Goal: Navigation & Orientation: Find specific page/section

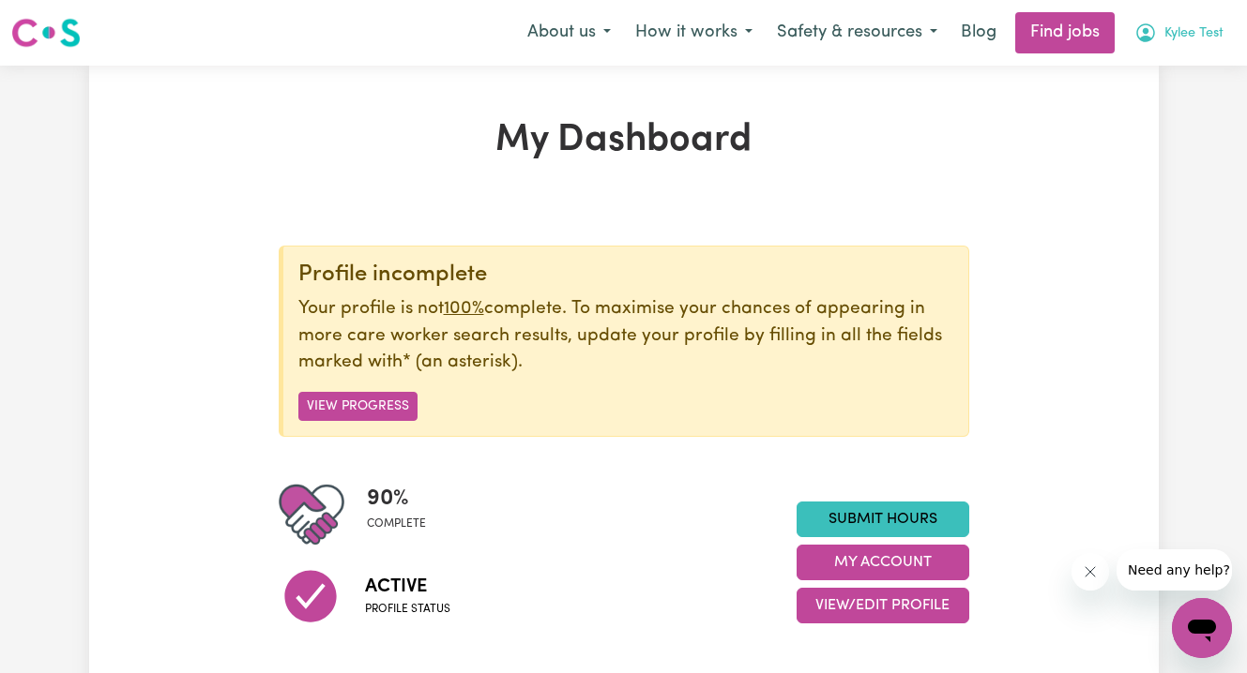
click at [1178, 34] on span "Kylee Test" at bounding box center [1193, 33] width 59 height 21
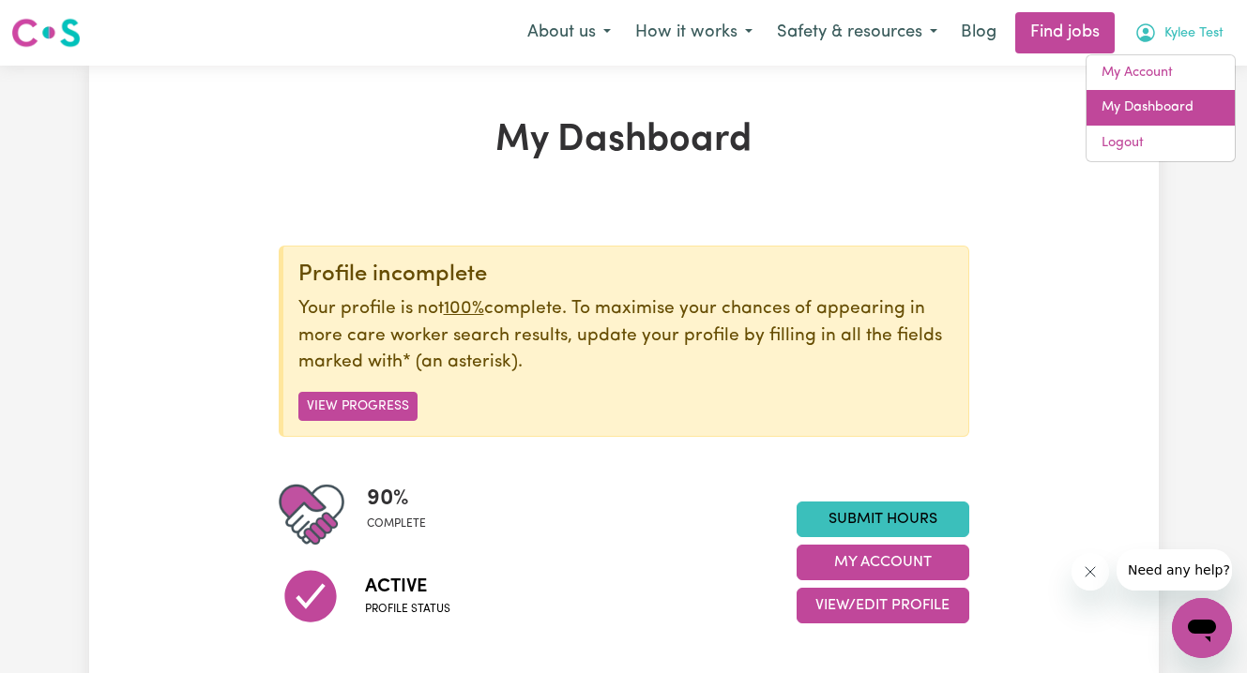
click at [1165, 108] on link "My Dashboard" at bounding box center [1160, 108] width 148 height 36
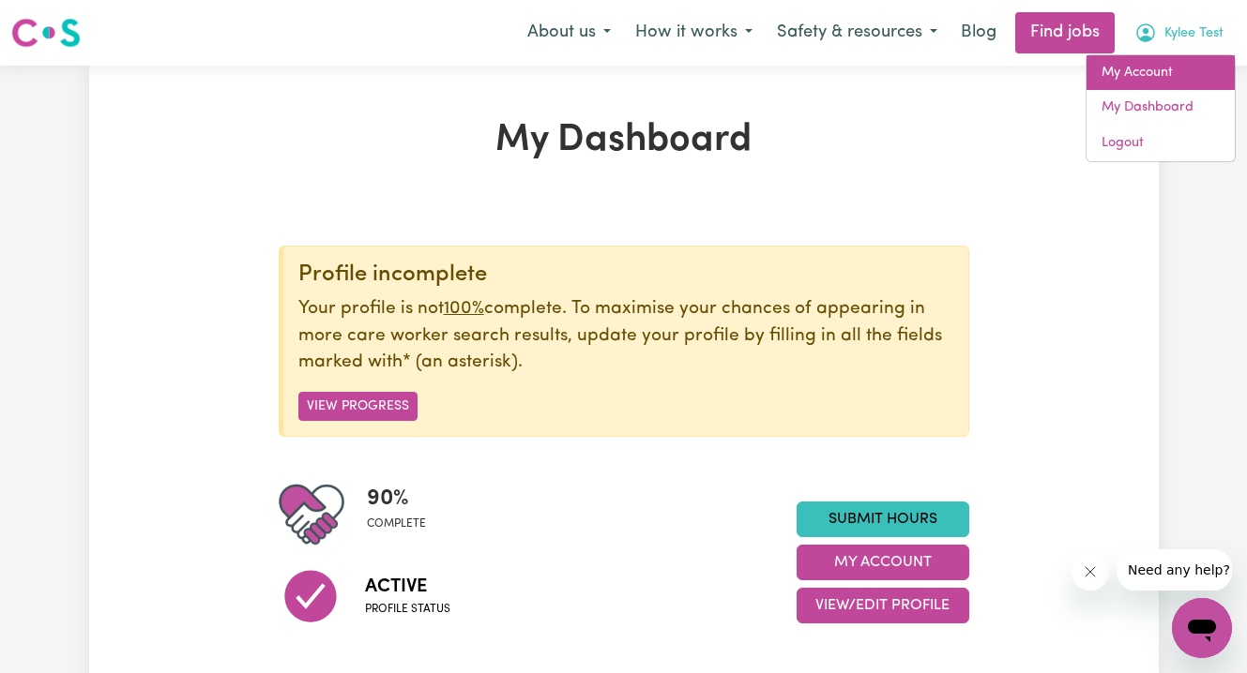
click at [1152, 73] on link "My Account" at bounding box center [1160, 73] width 148 height 36
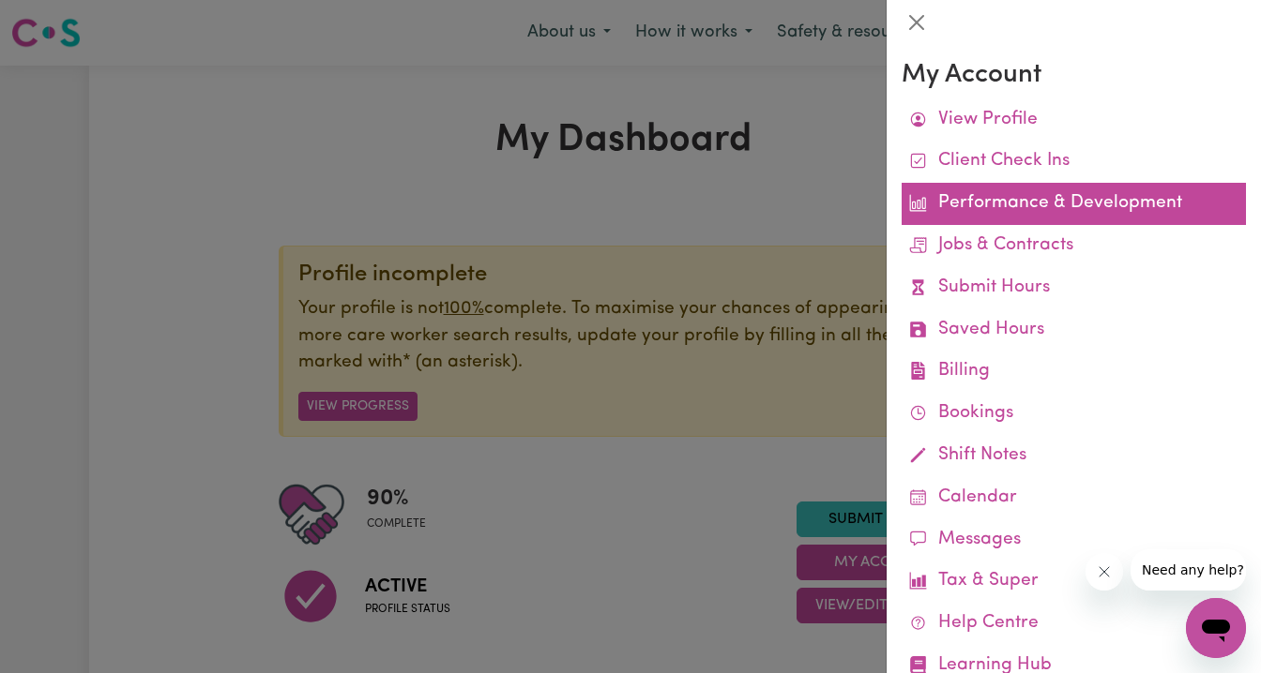
click at [1049, 204] on link "Performance & Development" at bounding box center [1073, 204] width 344 height 42
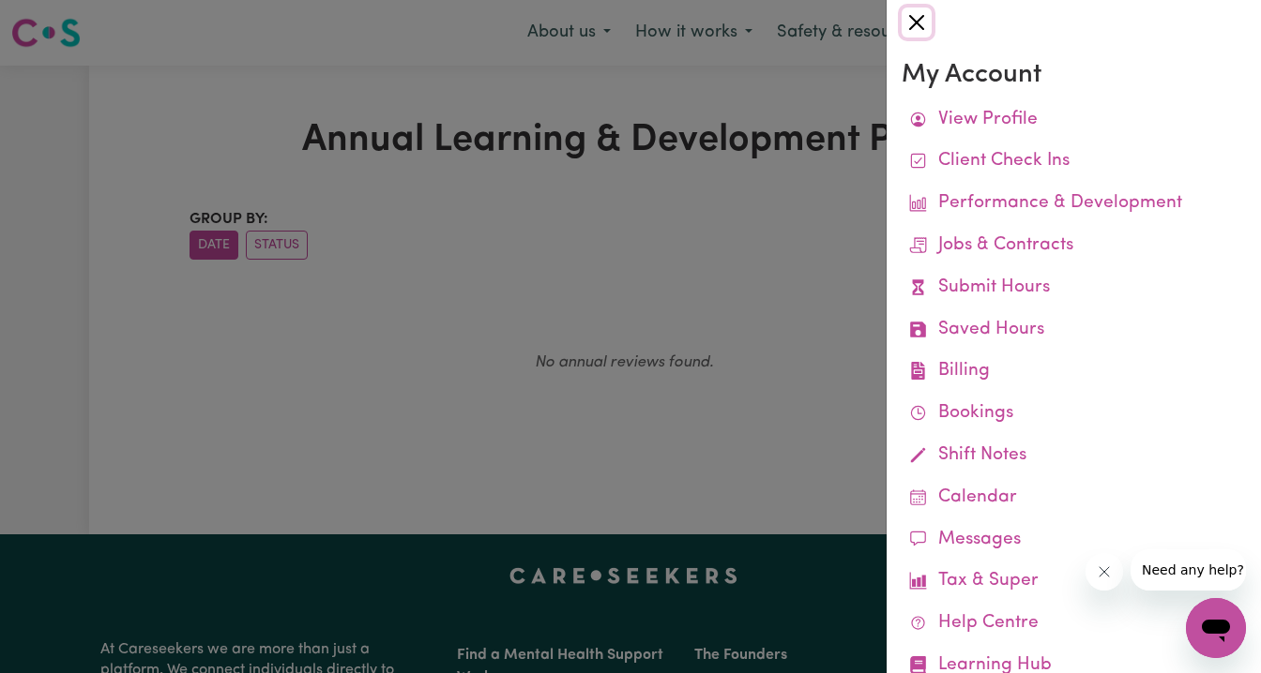
click at [916, 19] on button "Close" at bounding box center [916, 23] width 30 height 30
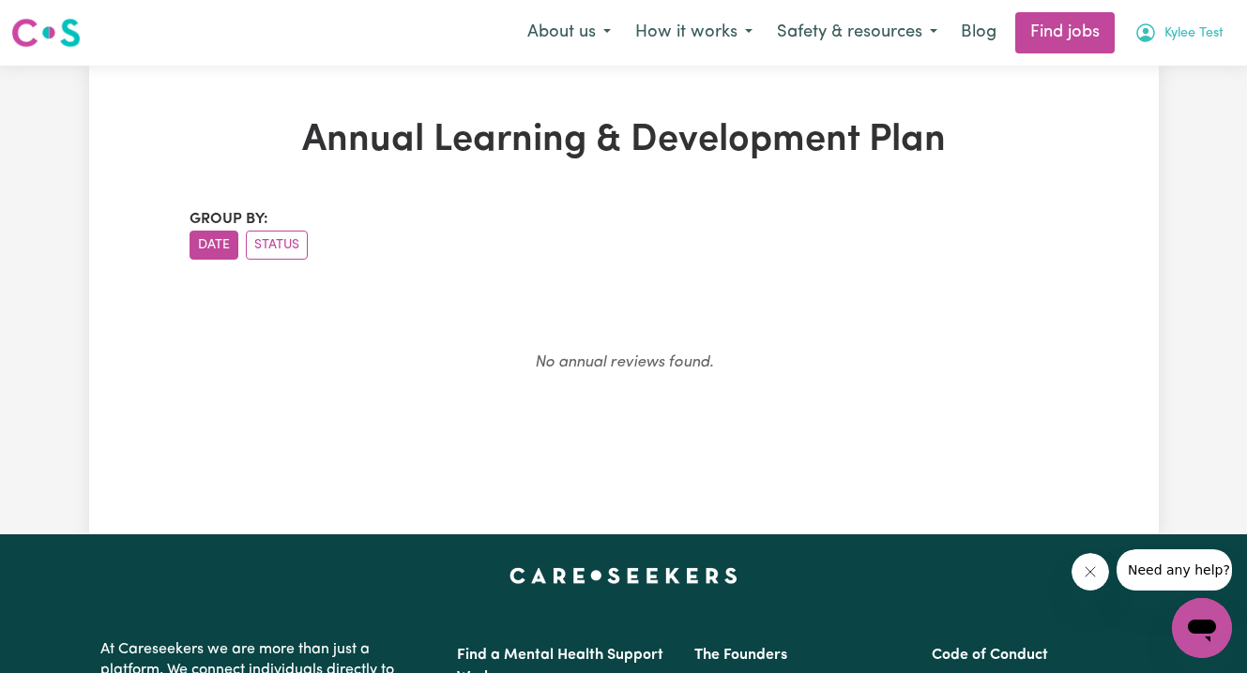
click at [1187, 36] on span "Kylee Test" at bounding box center [1193, 33] width 59 height 21
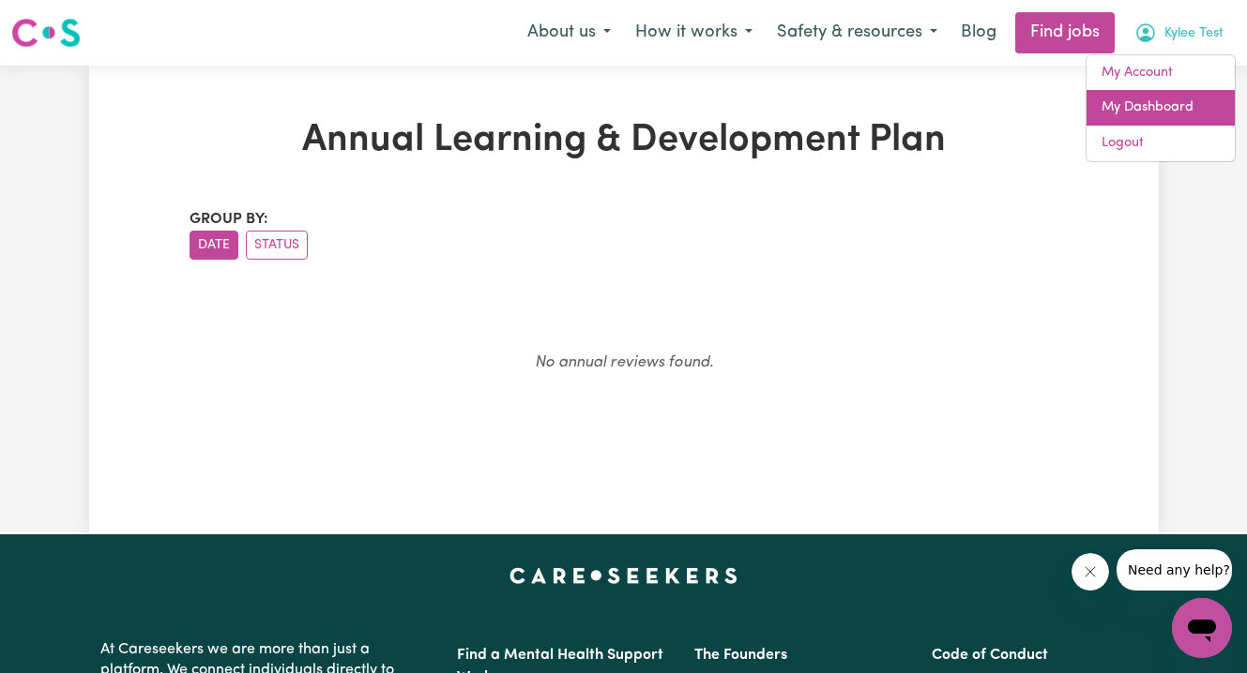
click at [1155, 116] on link "My Dashboard" at bounding box center [1160, 108] width 148 height 36
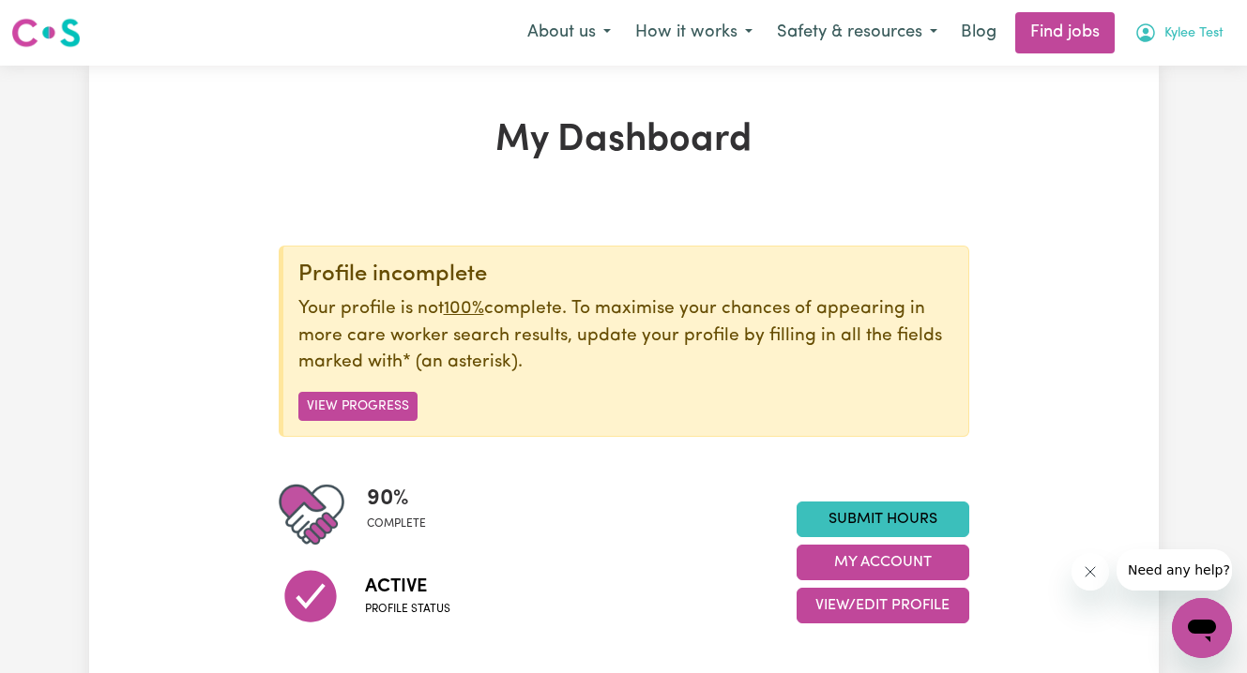
click at [1178, 24] on span "Kylee Test" at bounding box center [1193, 33] width 59 height 21
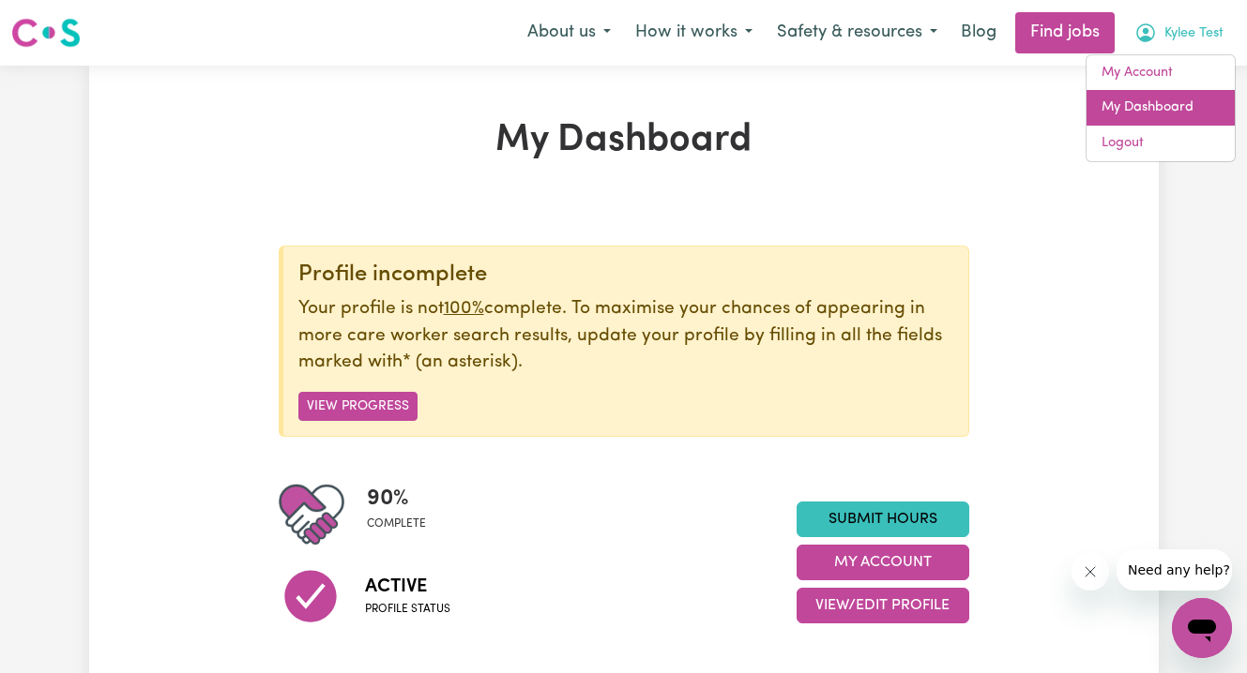
click at [1158, 115] on link "My Dashboard" at bounding box center [1160, 108] width 148 height 36
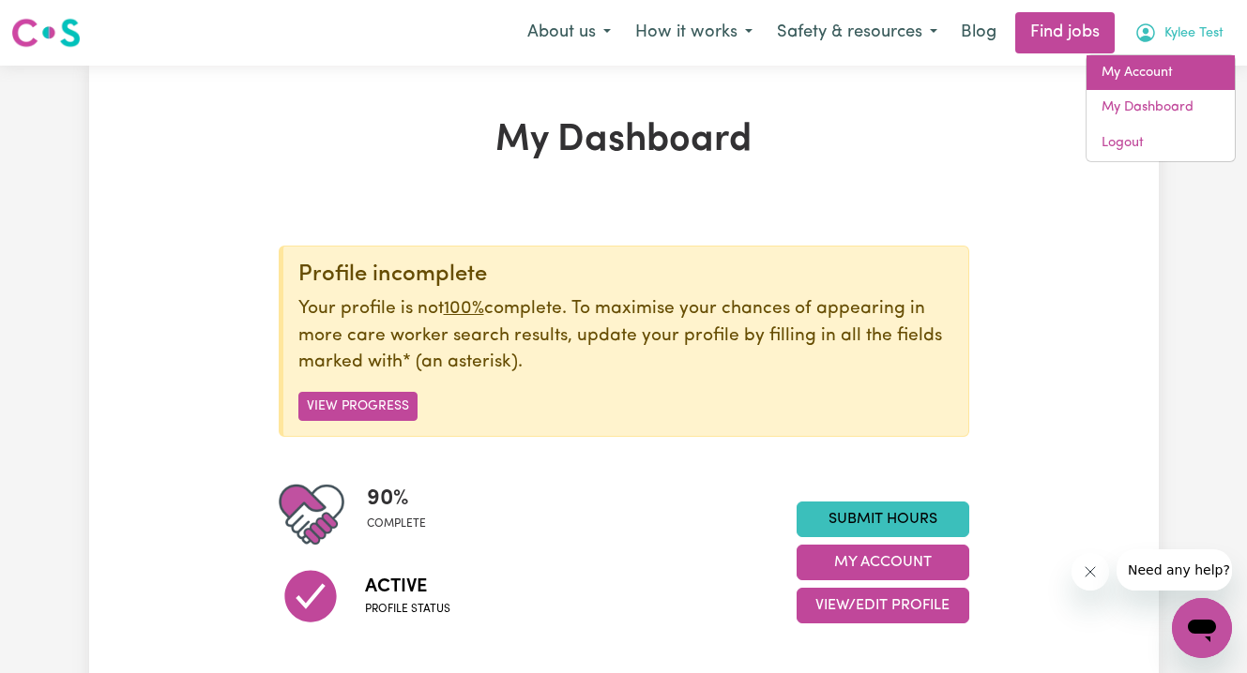
click at [1152, 70] on link "My Account" at bounding box center [1160, 73] width 148 height 36
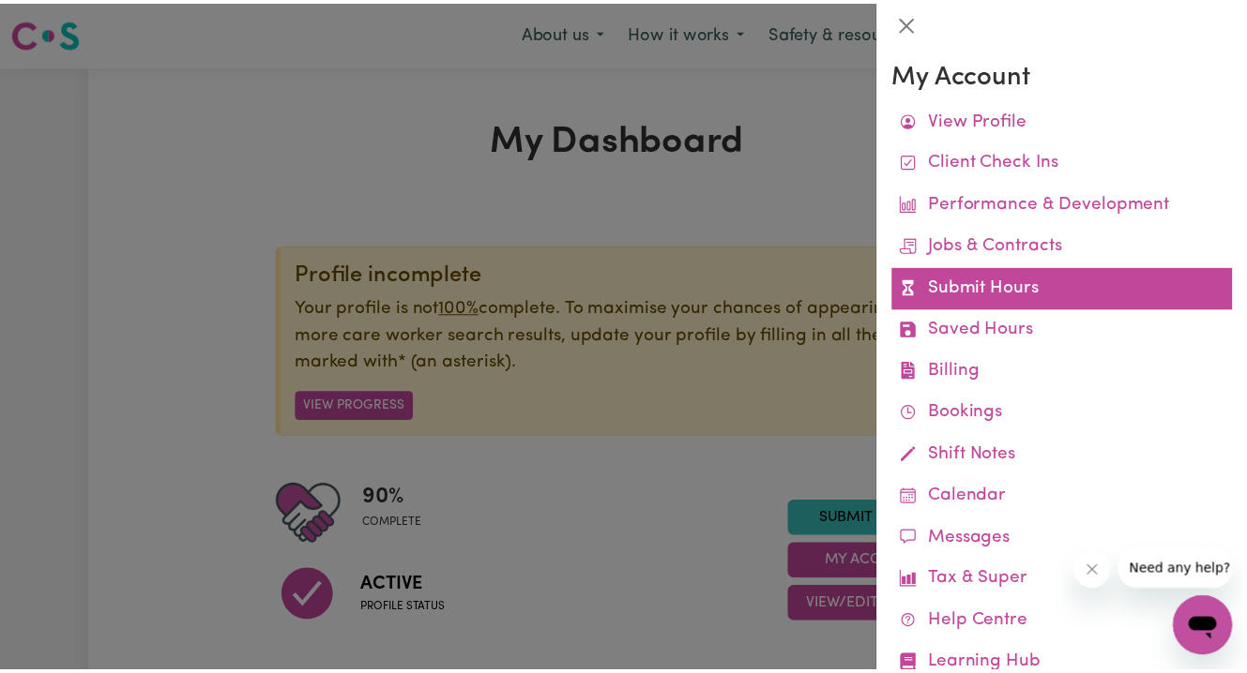
scroll to position [59, 0]
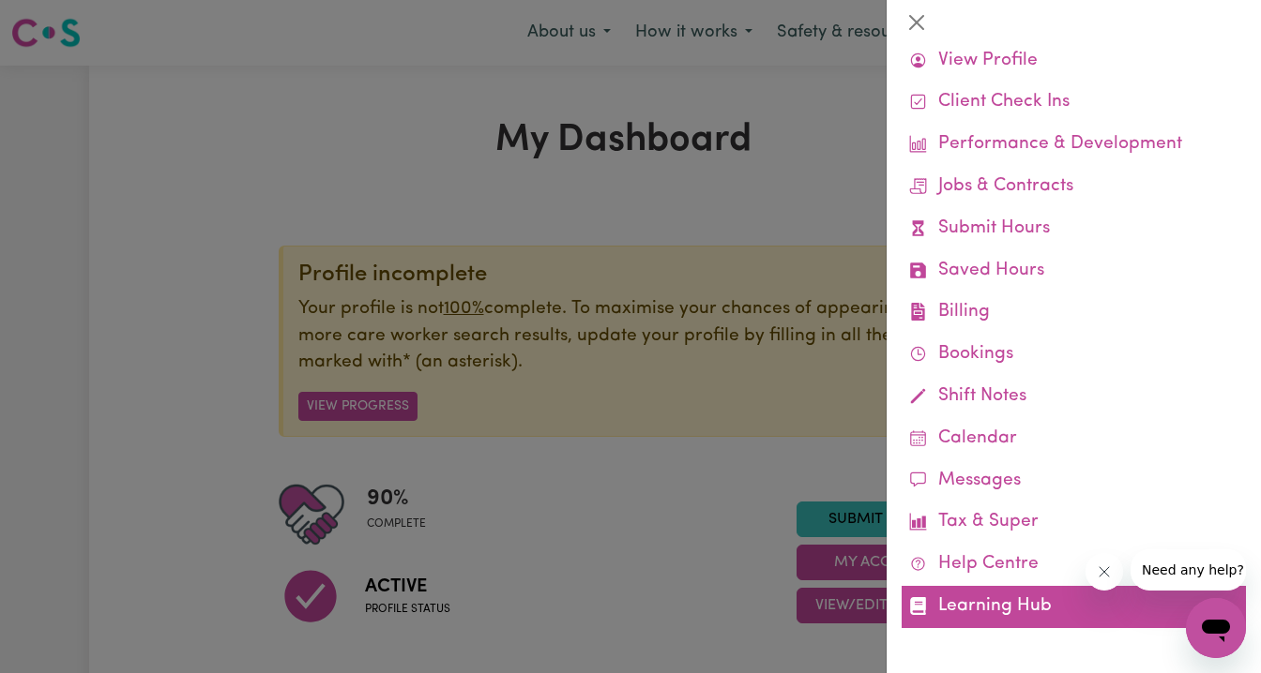
click at [1009, 594] on link "Learning Hub" at bounding box center [1073, 607] width 344 height 42
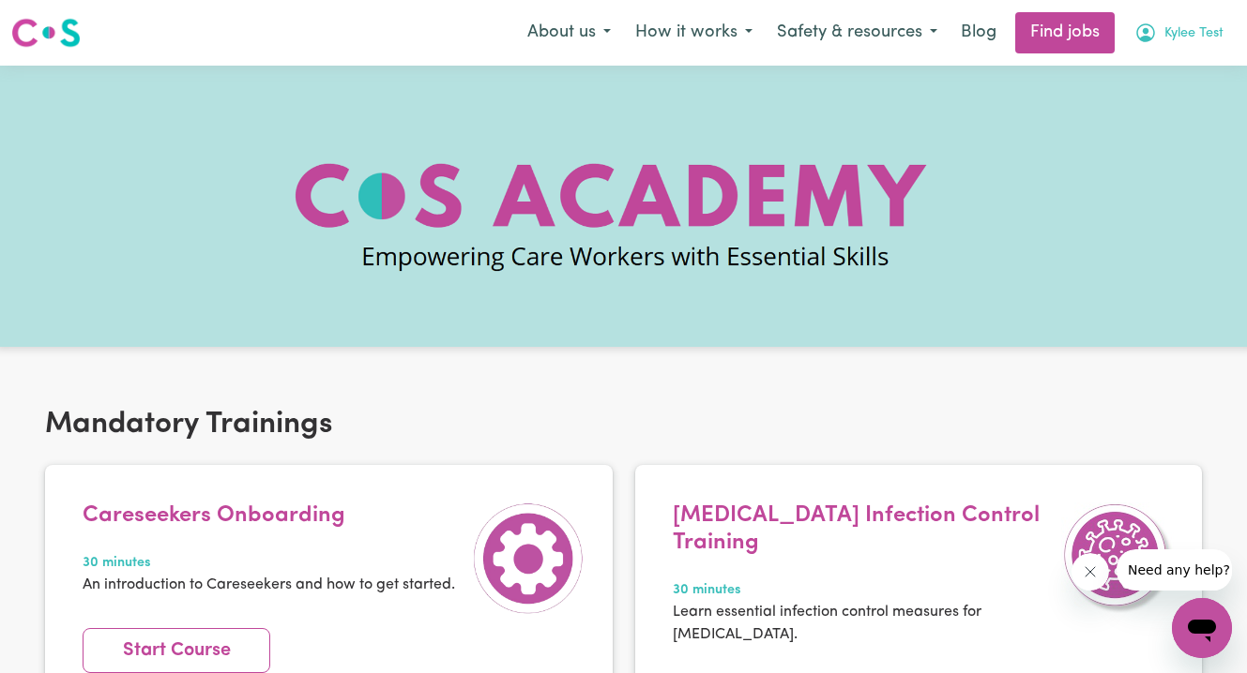
click at [1196, 31] on span "Kylee Test" at bounding box center [1193, 33] width 59 height 21
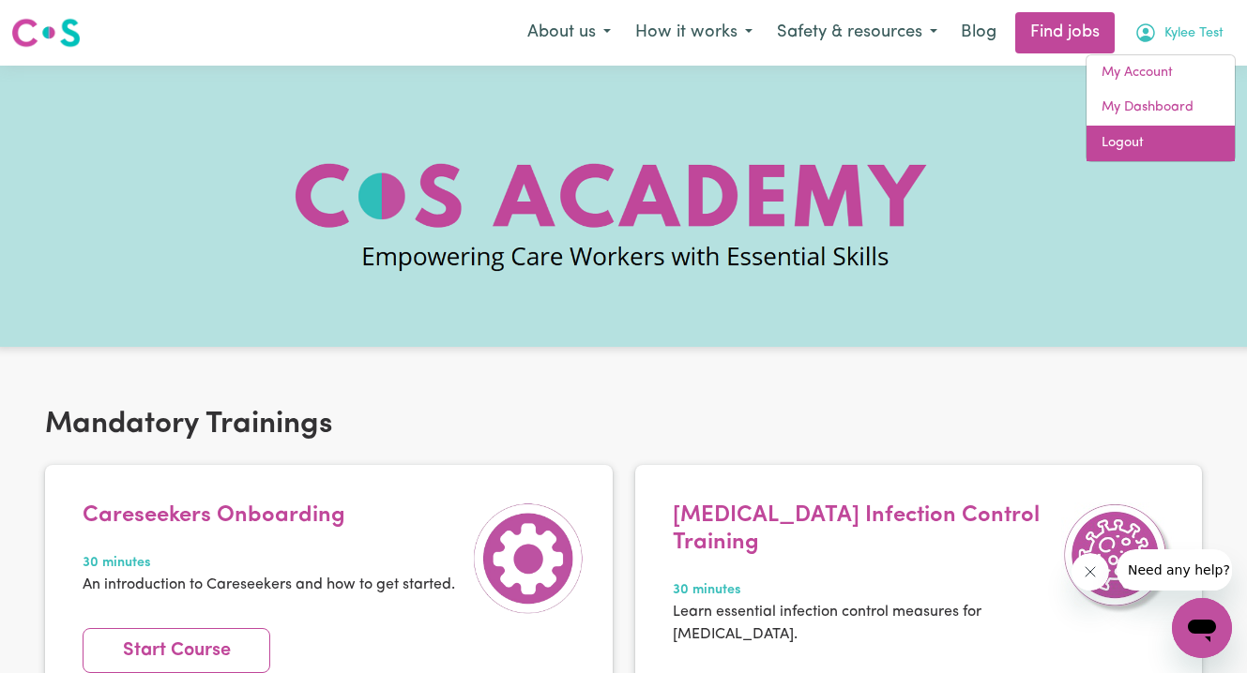
click at [1157, 133] on link "Logout" at bounding box center [1160, 144] width 148 height 36
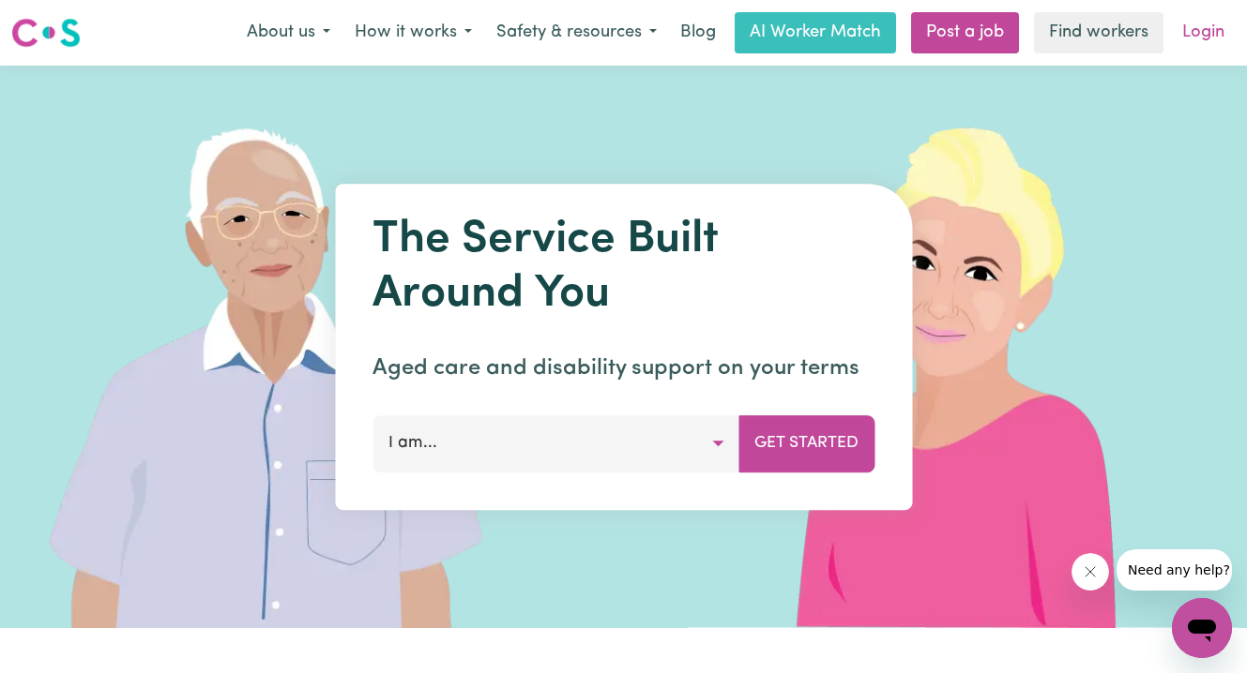
click at [1209, 22] on link "Login" at bounding box center [1203, 32] width 65 height 41
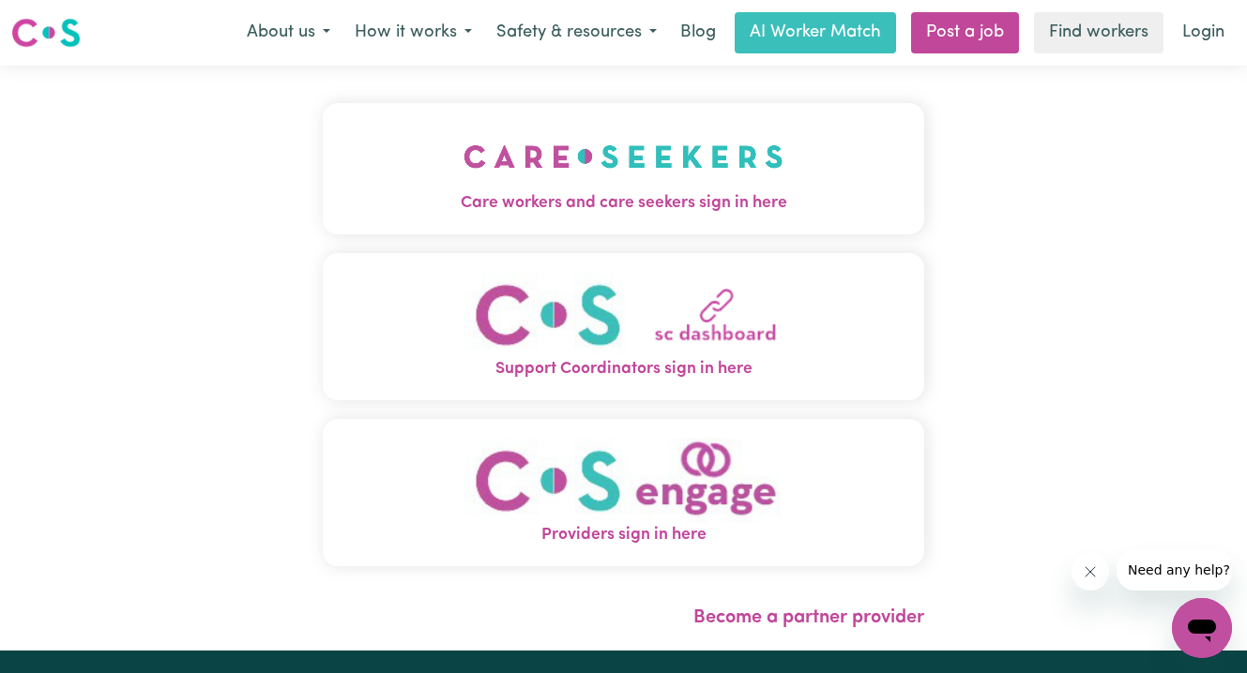
click at [568, 177] on img "Care workers and care seekers sign in here" at bounding box center [623, 156] width 320 height 69
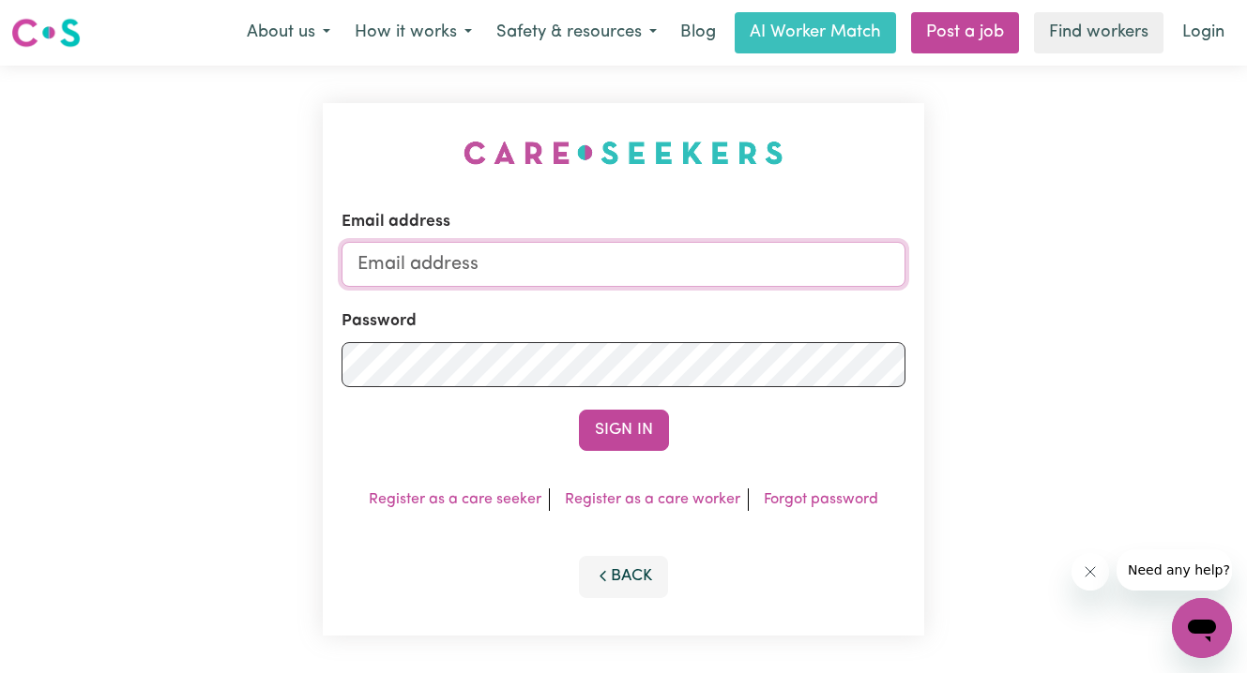
click at [584, 265] on input "Email address" at bounding box center [623, 264] width 564 height 45
type input "[PERSON_NAME][EMAIL_ADDRESS][DOMAIN_NAME]"
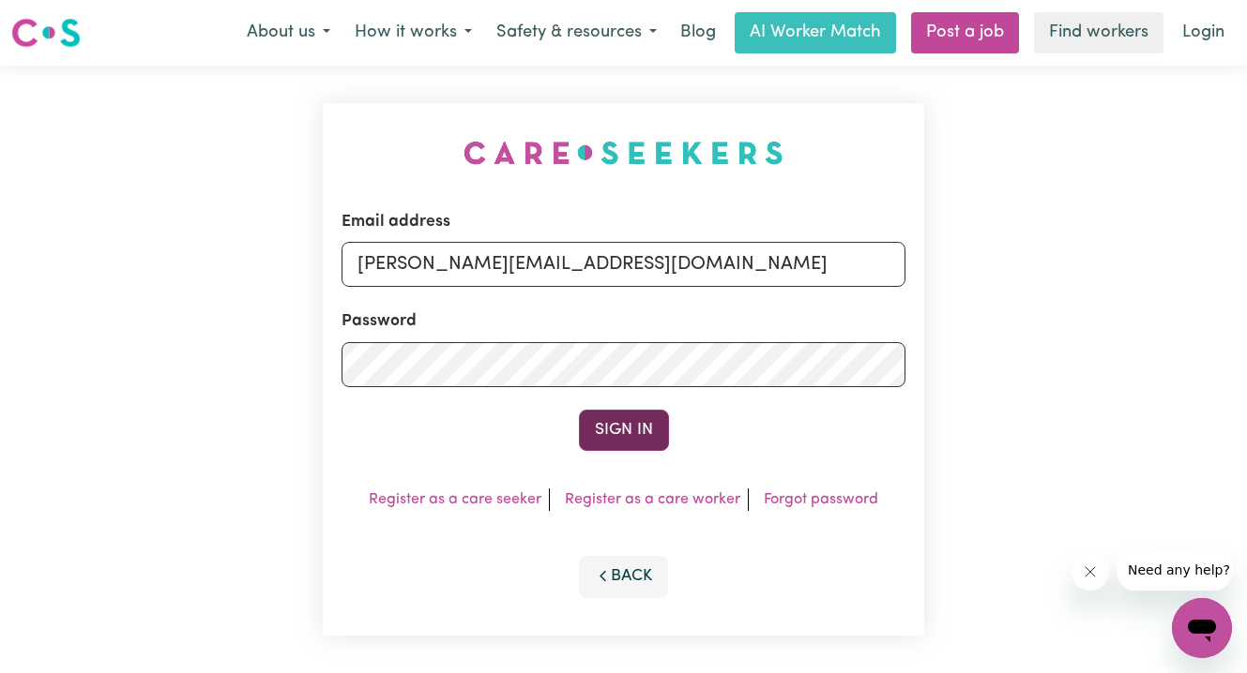
click at [608, 432] on button "Sign In" at bounding box center [624, 430] width 90 height 41
